Goal: Task Accomplishment & Management: Manage account settings

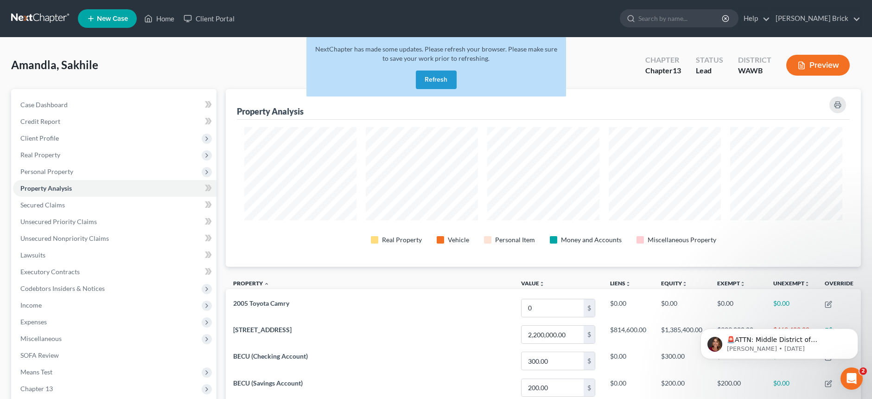
click at [433, 77] on button "Refresh" at bounding box center [436, 79] width 41 height 19
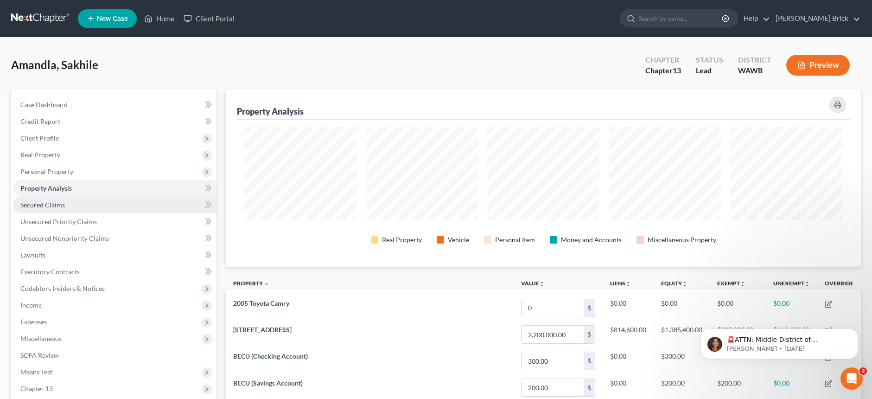
click at [39, 205] on span "Secured Claims" at bounding box center [42, 205] width 45 height 8
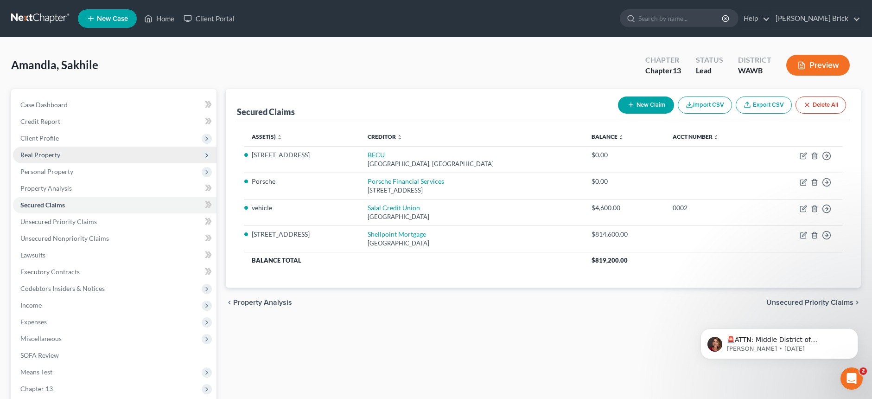
click at [33, 154] on span "Real Property" at bounding box center [40, 155] width 40 height 8
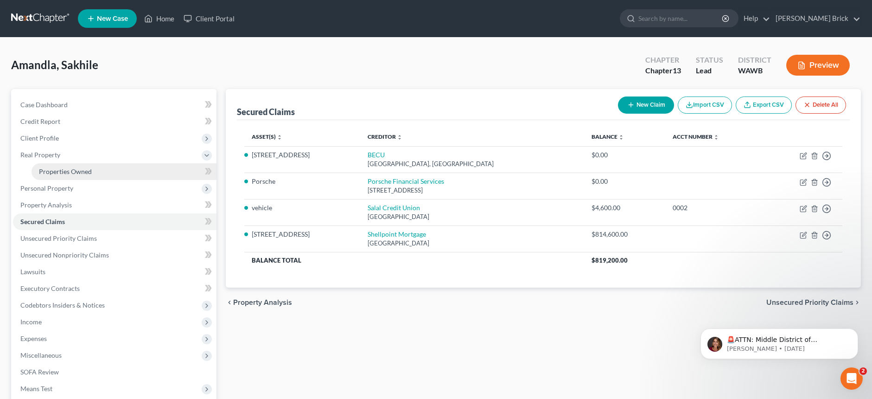
click at [53, 169] on span "Properties Owned" at bounding box center [65, 171] width 53 height 8
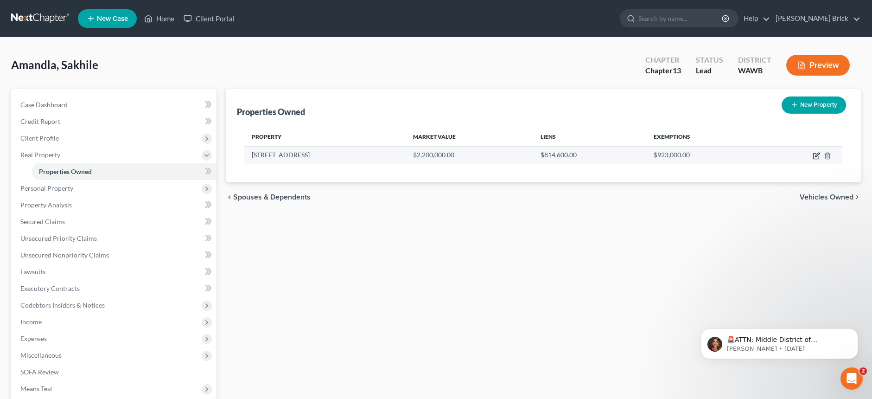
click at [816, 153] on icon "button" at bounding box center [816, 156] width 6 height 6
select select "50"
select select "4"
select select "0"
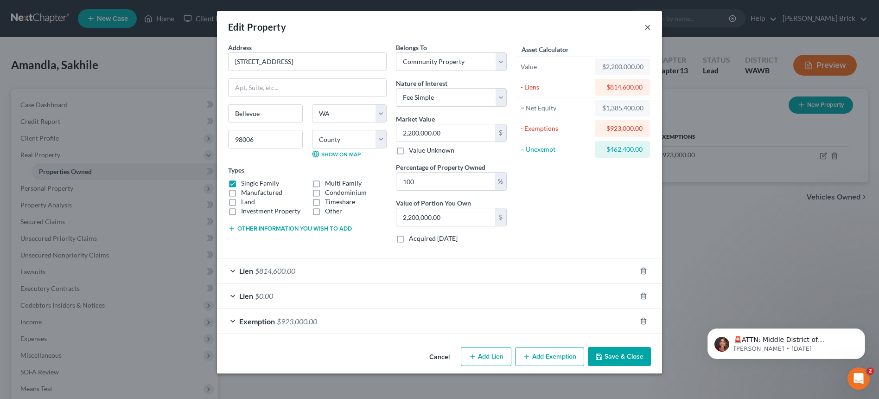
click at [648, 21] on button "×" at bounding box center [648, 26] width 6 height 11
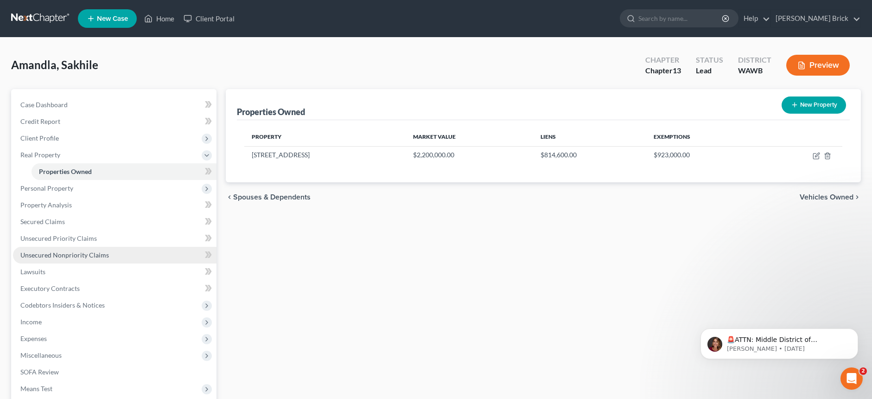
click at [49, 252] on span "Unsecured Nonpriority Claims" at bounding box center [64, 255] width 89 height 8
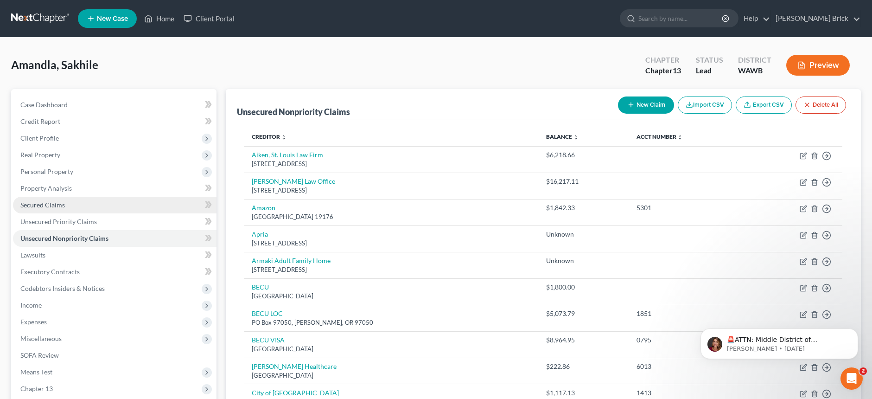
click at [58, 203] on span "Secured Claims" at bounding box center [42, 205] width 45 height 8
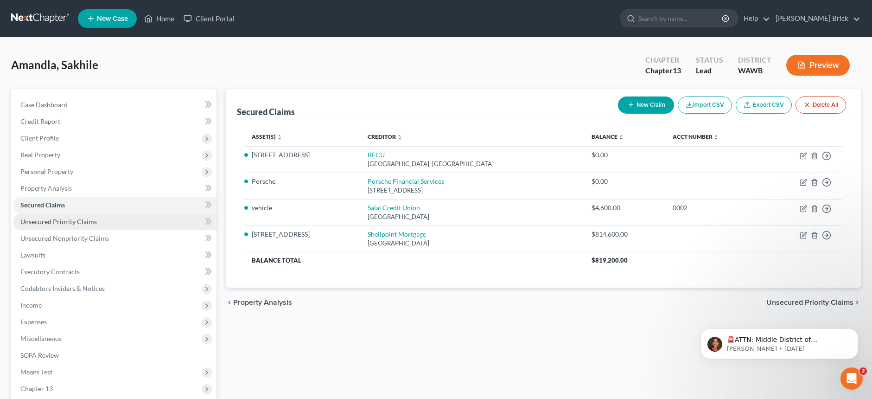
click at [53, 221] on span "Unsecured Priority Claims" at bounding box center [58, 221] width 77 height 8
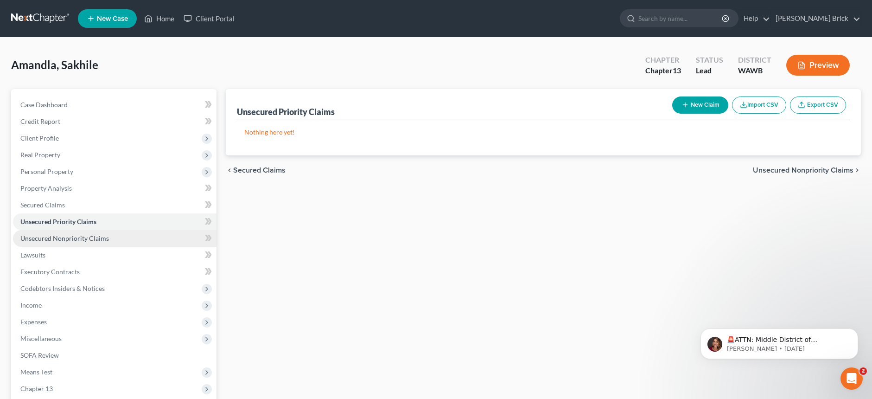
click at [53, 237] on span "Unsecured Nonpriority Claims" at bounding box center [64, 238] width 89 height 8
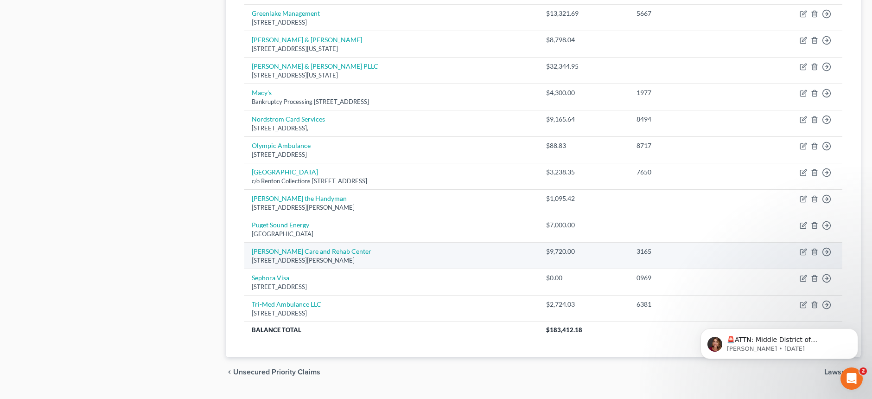
scroll to position [580, 0]
